Goal: Task Accomplishment & Management: Manage account settings

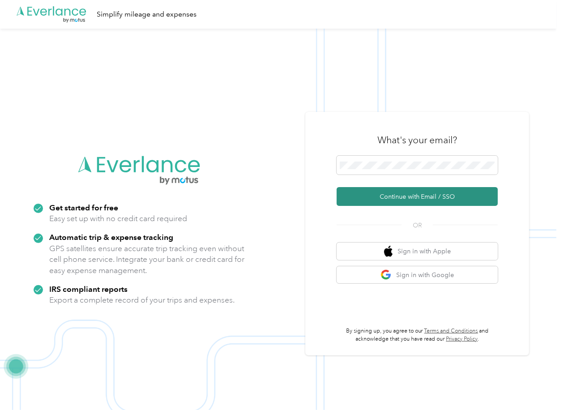
click at [368, 190] on button "Continue with Email / SSO" at bounding box center [416, 196] width 161 height 19
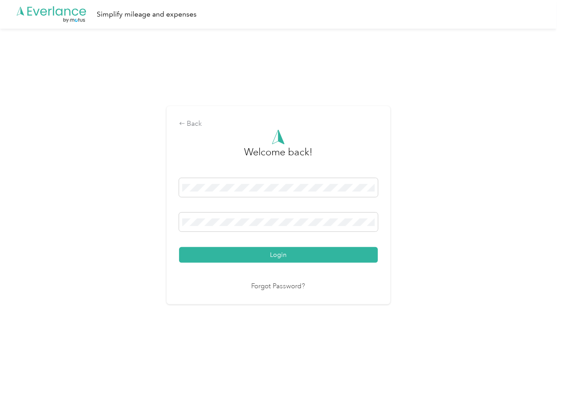
click at [206, 264] on div "Welcome back! Login Forgot Password?" at bounding box center [278, 210] width 199 height 162
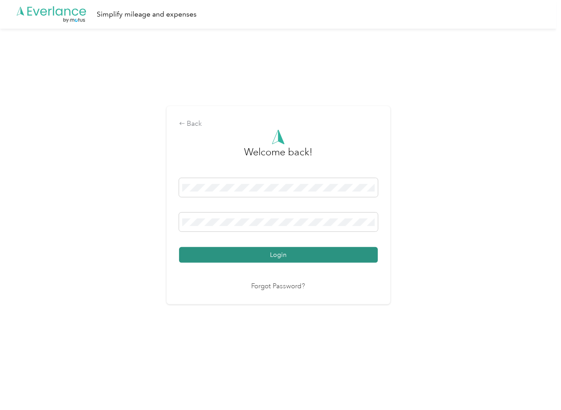
click at [192, 260] on button "Login" at bounding box center [278, 255] width 199 height 16
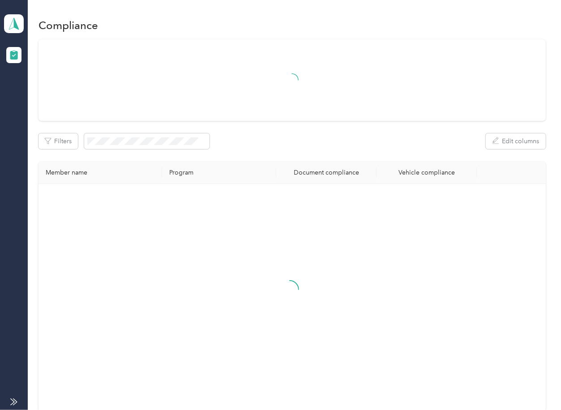
click at [306, 118] on div at bounding box center [291, 79] width 507 height 81
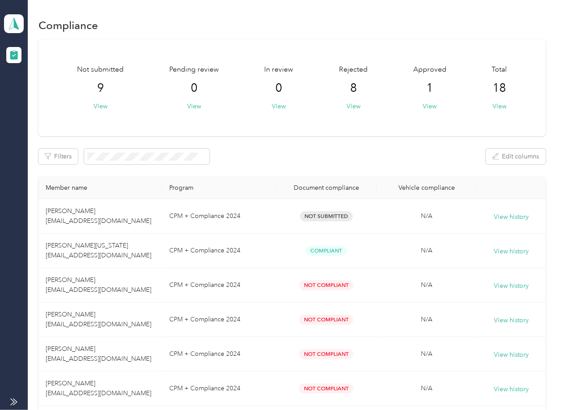
click at [2, 19] on aside "Build To Prosper Team dashboard" at bounding box center [14, 205] width 28 height 410
click at [18, 24] on icon at bounding box center [13, 23] width 13 height 13
click at [30, 95] on div "Log out" at bounding box center [29, 93] width 34 height 9
